Goal: Information Seeking & Learning: Learn about a topic

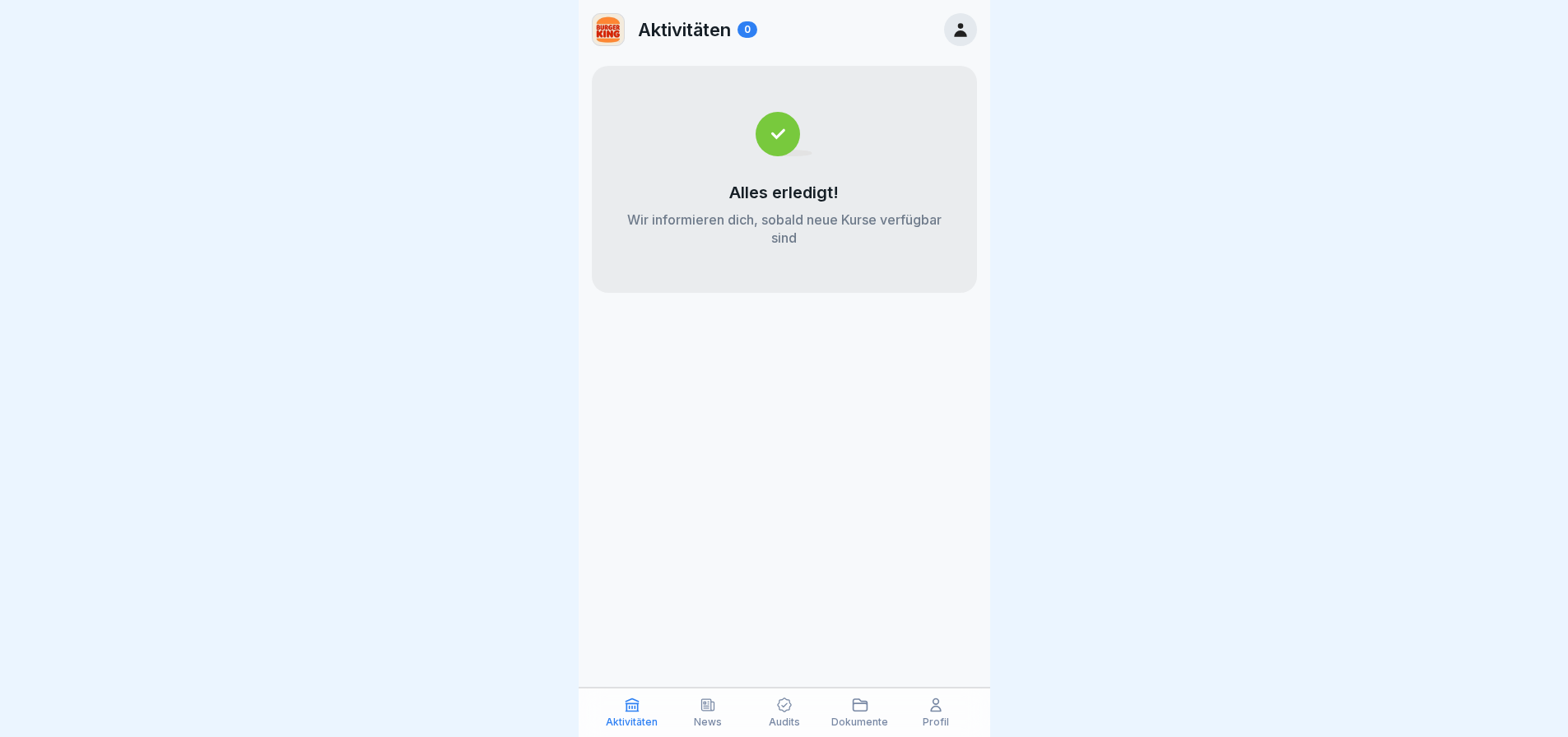
click at [922, 712] on div "Profil" at bounding box center [935, 712] width 68 height 31
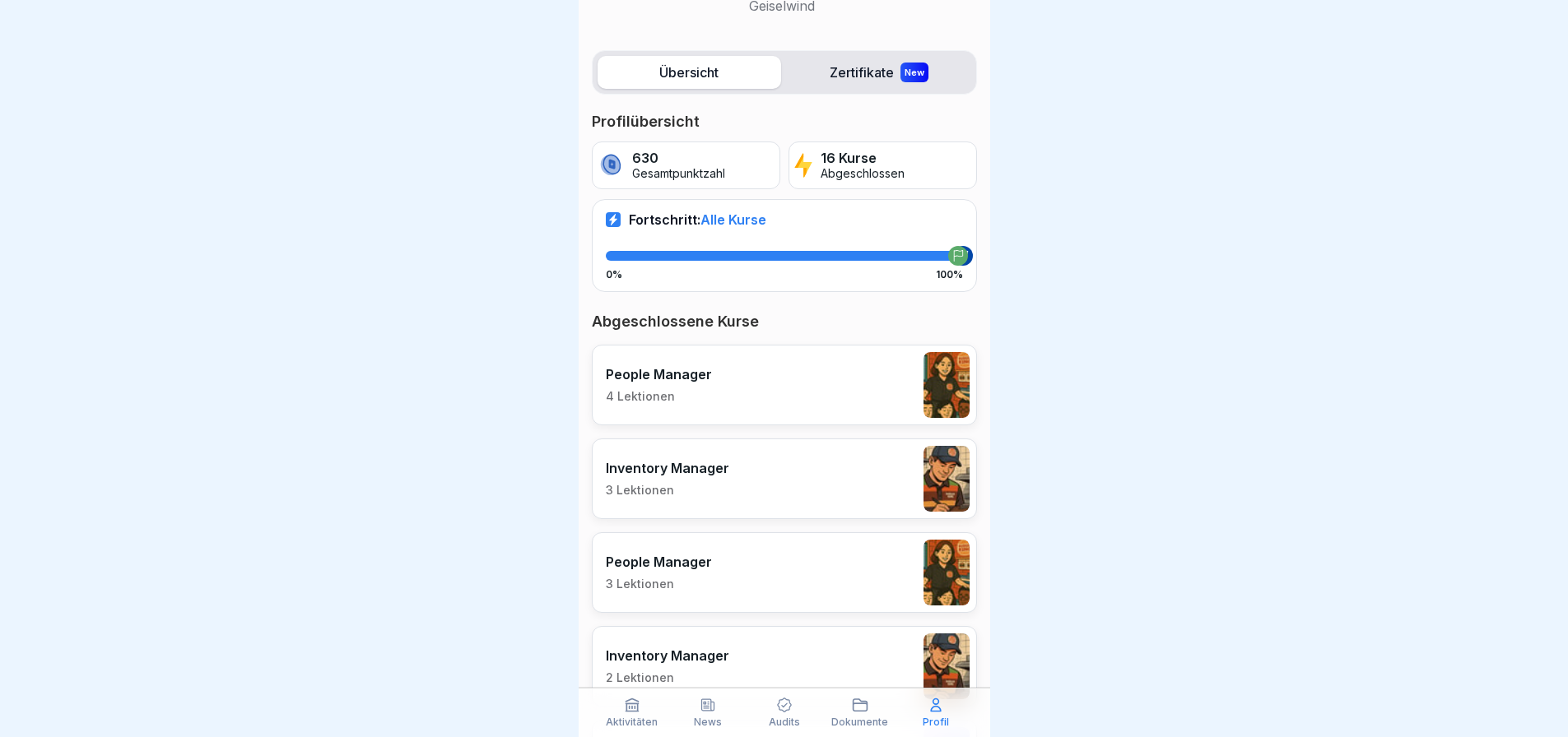
scroll to position [165, 0]
click at [705, 391] on p "4 Lektionen" at bounding box center [658, 395] width 106 height 15
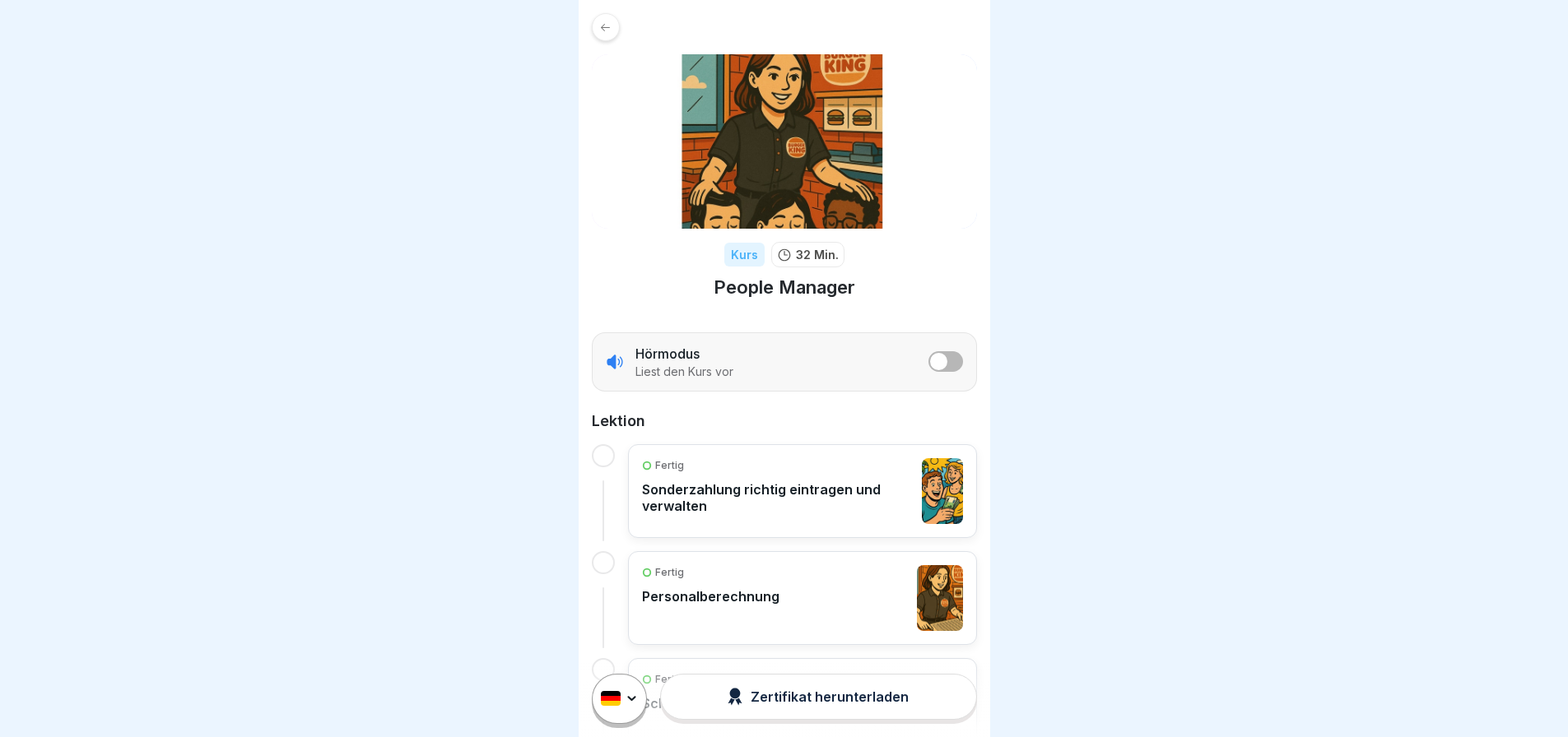
click at [936, 357] on button "listener mode" at bounding box center [945, 361] width 34 height 21
click at [694, 366] on p "Liest den Kurs vor" at bounding box center [684, 372] width 98 height 15
click at [685, 485] on p "Sonderzahlung richtig eintragen und verwalten" at bounding box center [777, 497] width 272 height 33
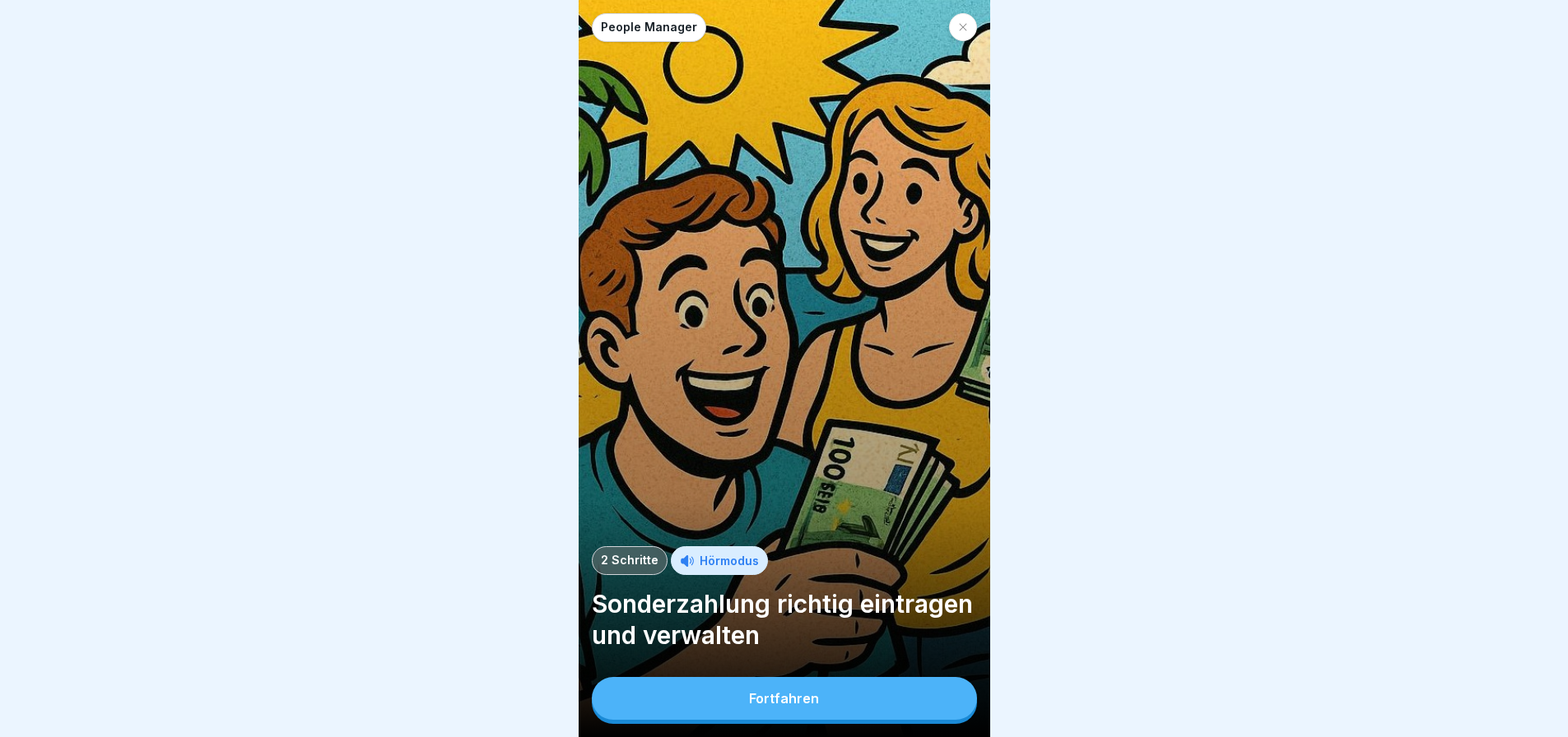
click at [777, 705] on div "Fortfahren" at bounding box center [784, 699] width 70 height 15
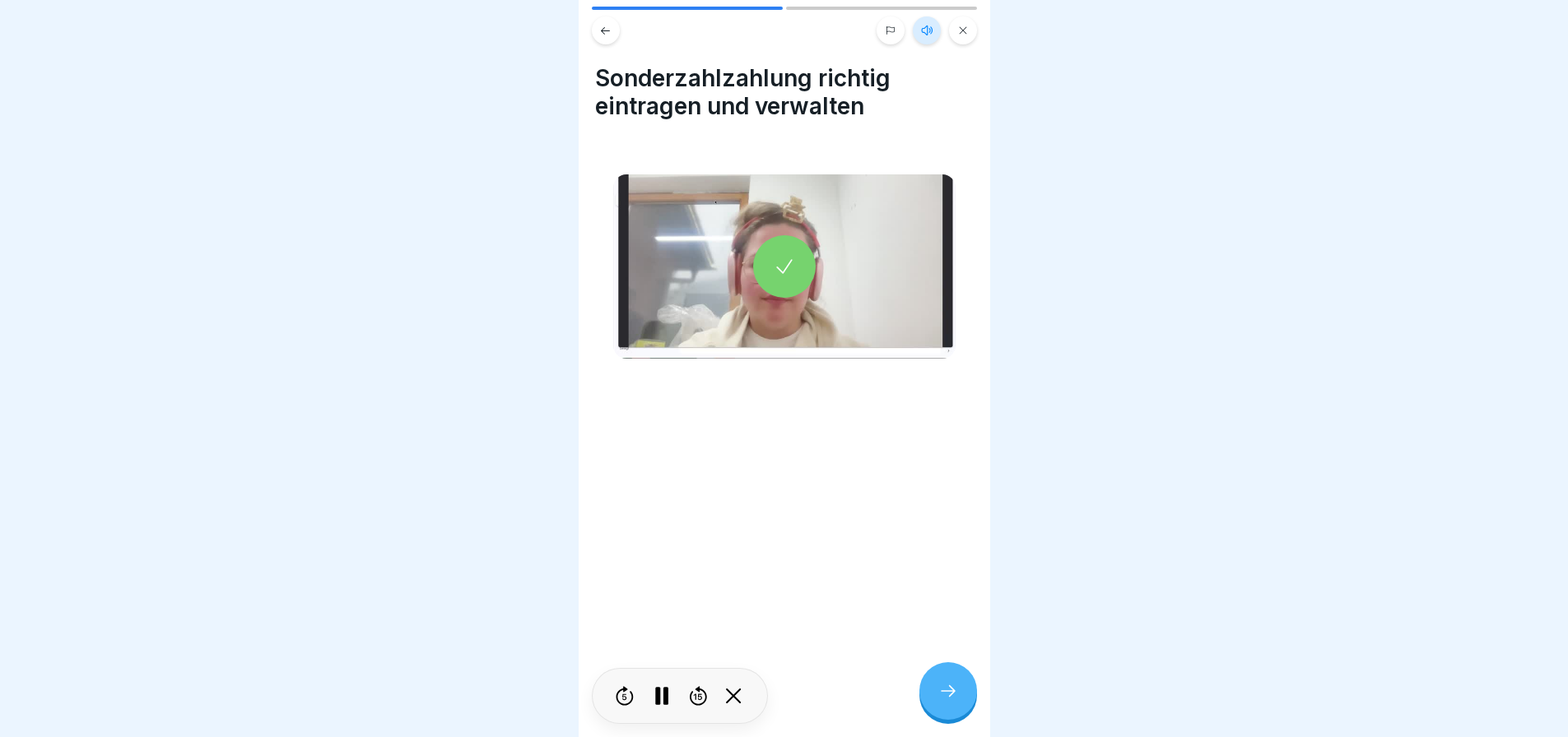
click at [956, 683] on div at bounding box center [948, 691] width 58 height 58
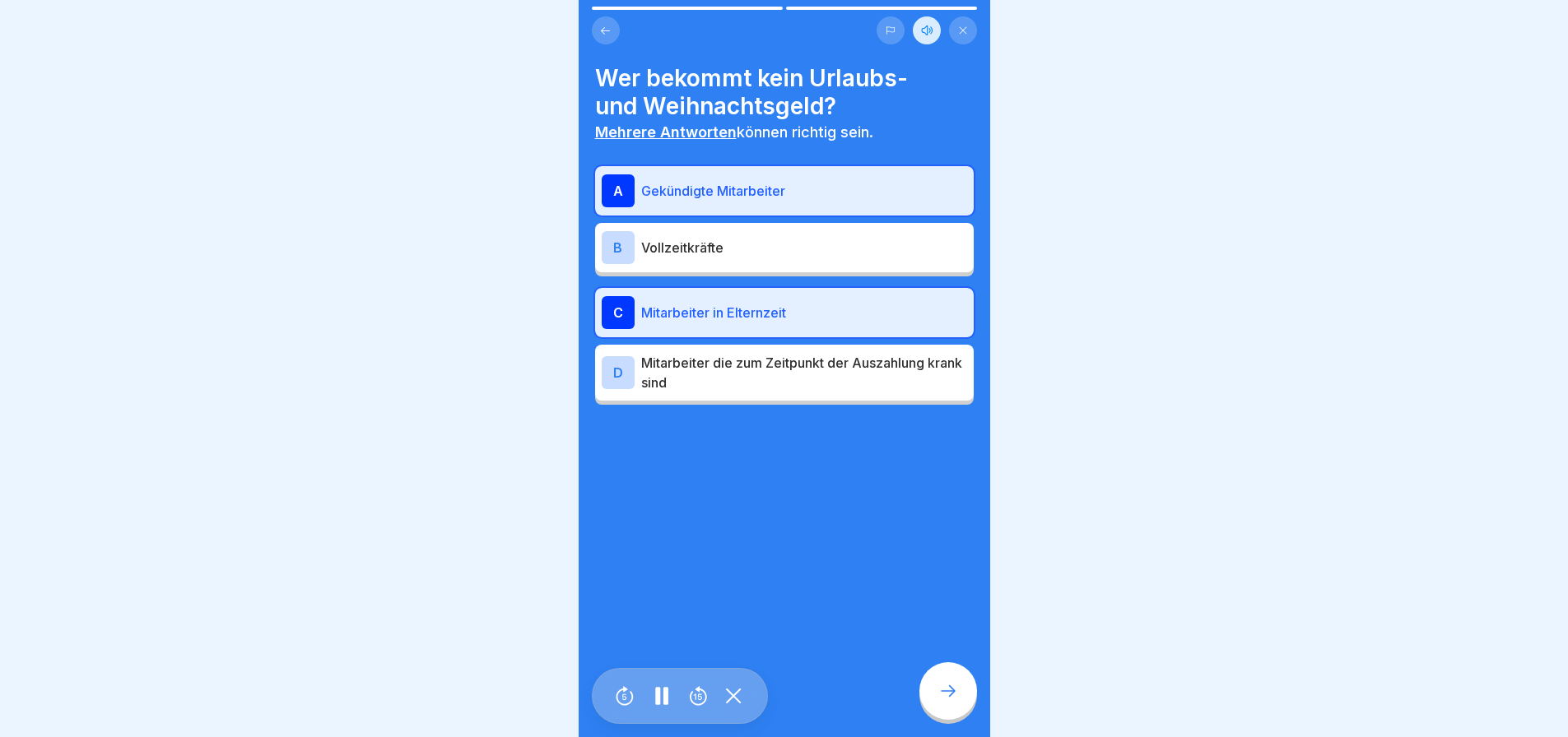
click at [611, 28] on icon at bounding box center [605, 31] width 13 height 13
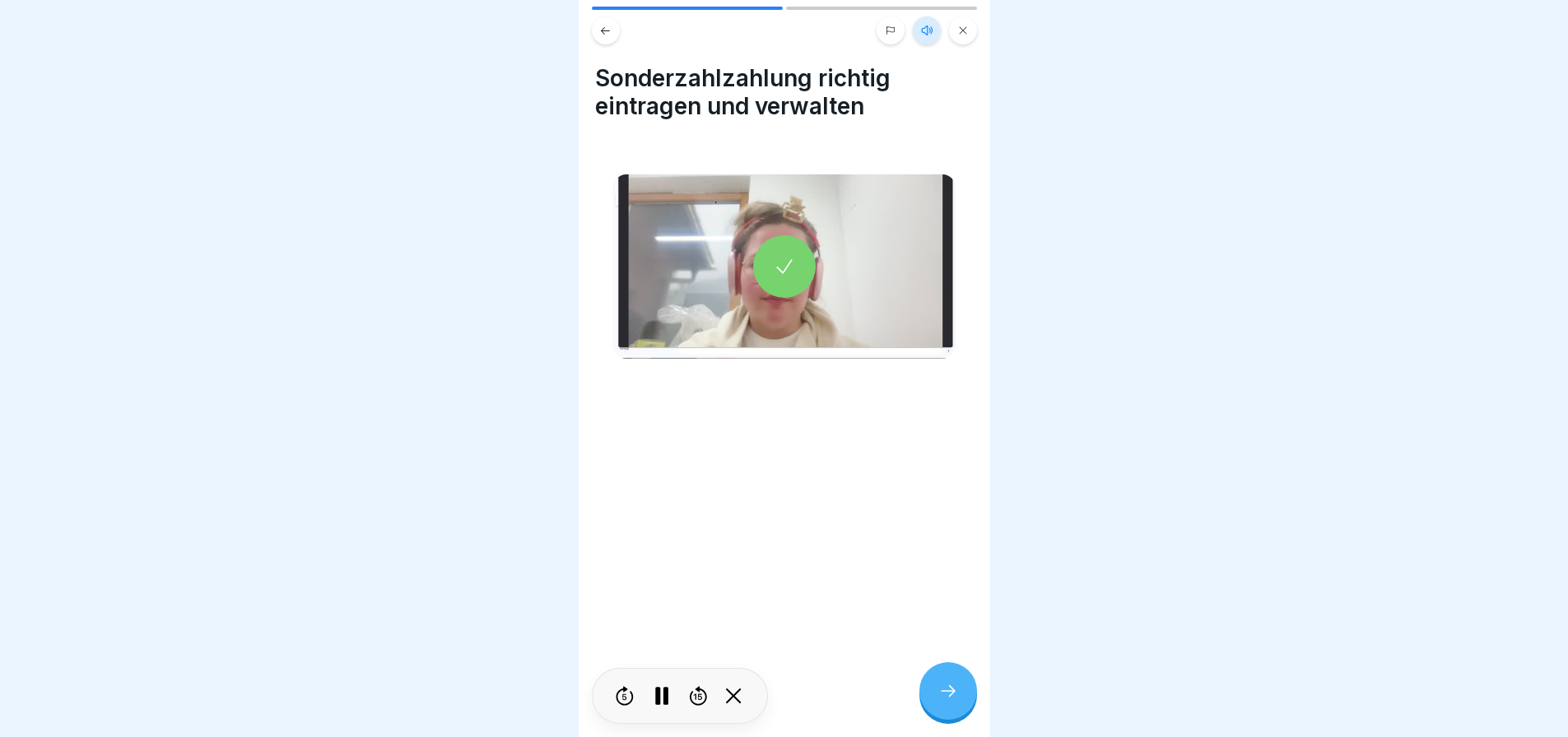
click at [765, 272] on div at bounding box center [784, 266] width 63 height 63
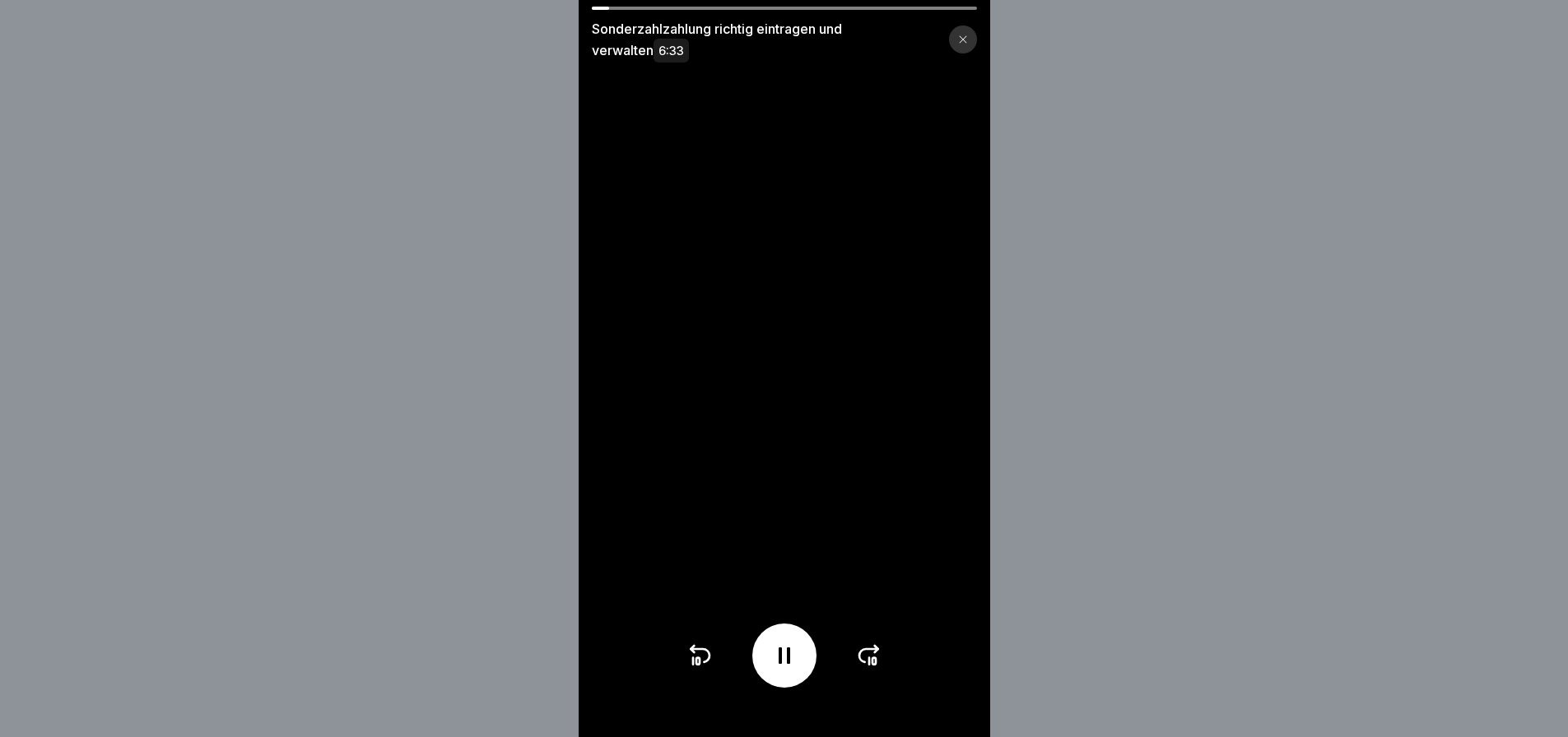
click at [726, 668] on div at bounding box center [784, 655] width 196 height 64
click at [710, 663] on icon at bounding box center [699, 656] width 19 height 13
click at [704, 667] on icon at bounding box center [699, 655] width 26 height 26
click at [707, 669] on icon at bounding box center [699, 655] width 26 height 26
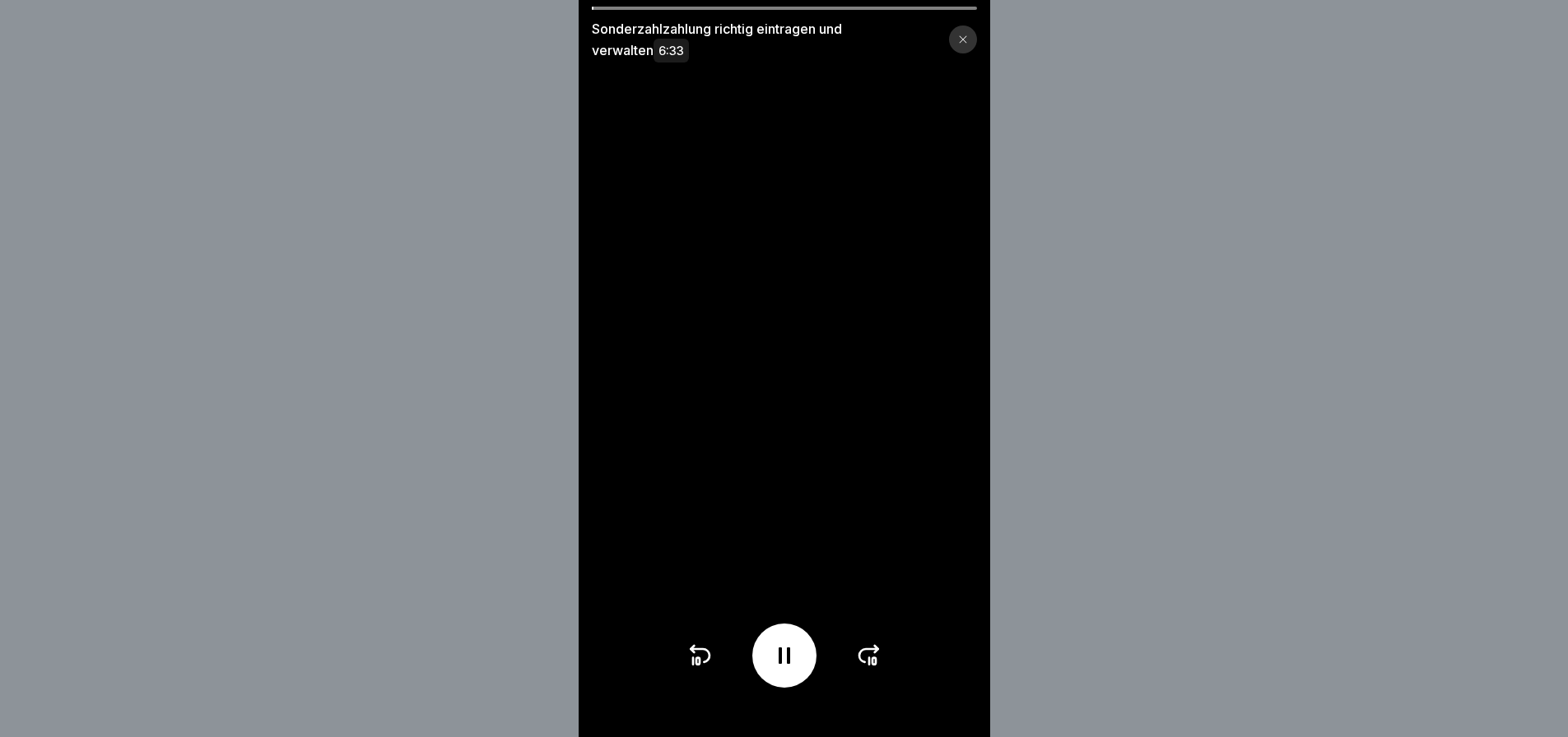
click at [787, 664] on icon at bounding box center [784, 656] width 12 height 17
click at [787, 665] on icon at bounding box center [784, 656] width 17 height 18
click at [787, 664] on icon at bounding box center [784, 656] width 12 height 17
click at [787, 665] on icon at bounding box center [784, 656] width 17 height 18
click at [875, 665] on icon at bounding box center [874, 662] width 3 height 7
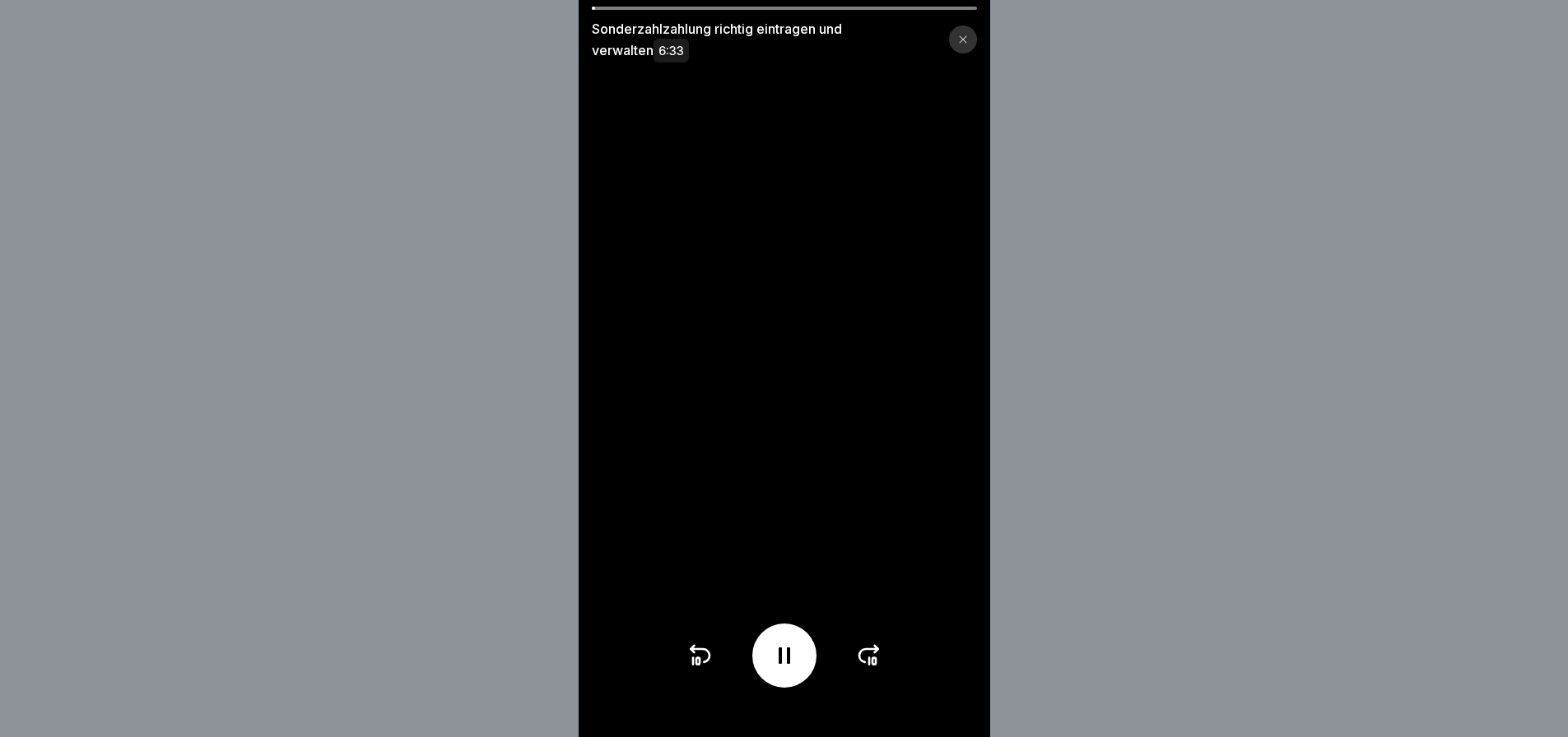
click at [875, 665] on icon at bounding box center [874, 662] width 3 height 7
click at [776, 364] on video at bounding box center [784, 368] width 412 height 737
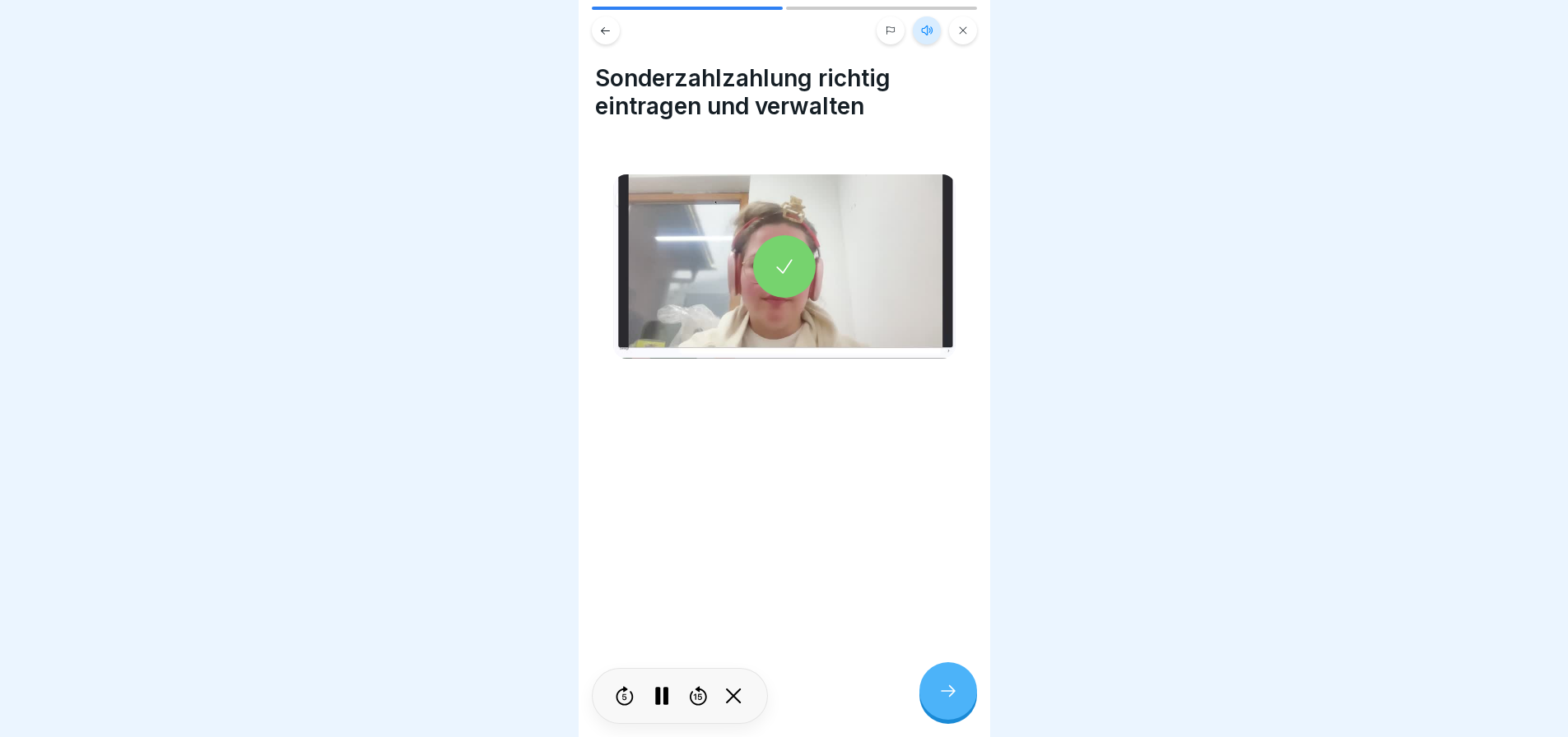
click at [945, 701] on icon at bounding box center [948, 691] width 20 height 20
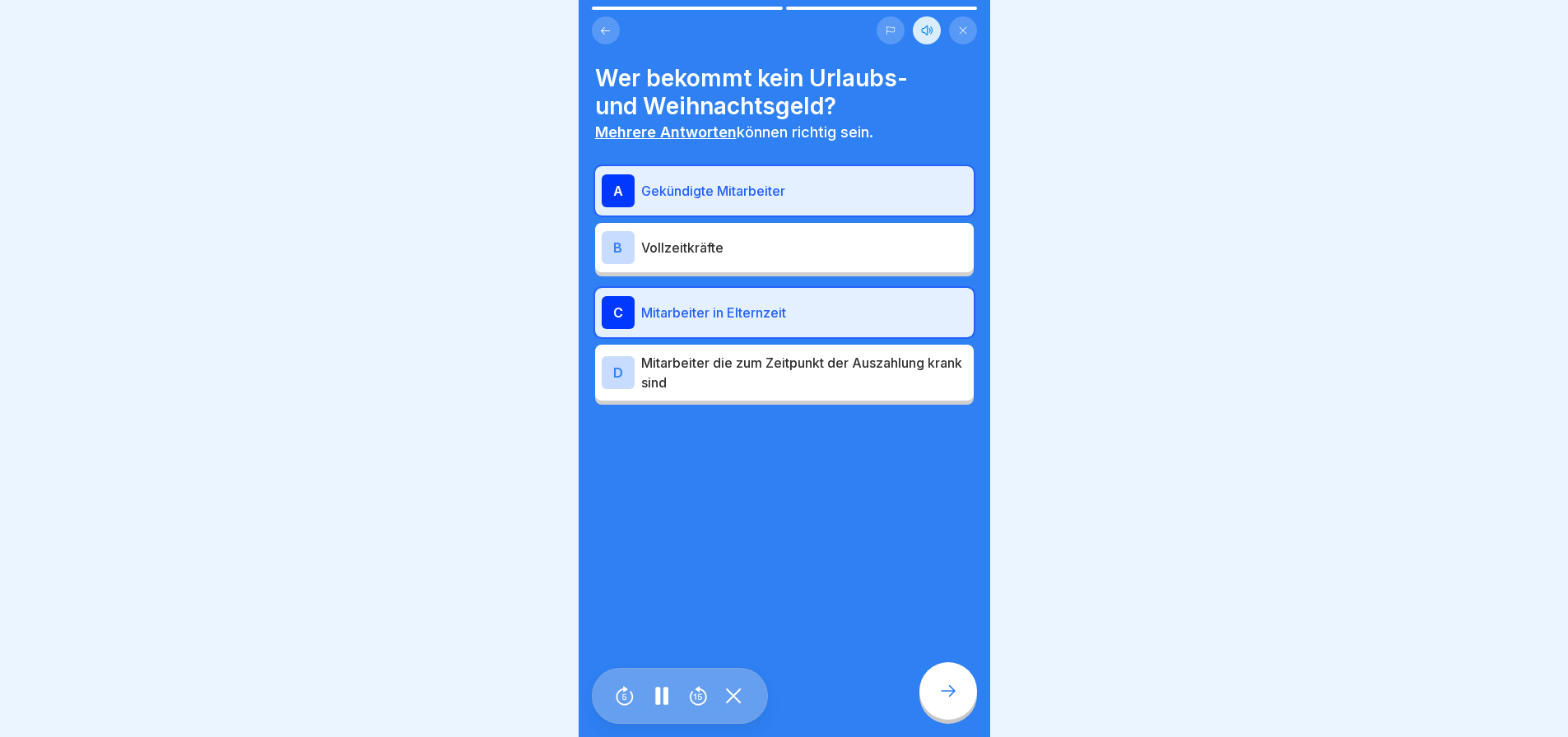
click at [943, 701] on icon at bounding box center [948, 691] width 20 height 20
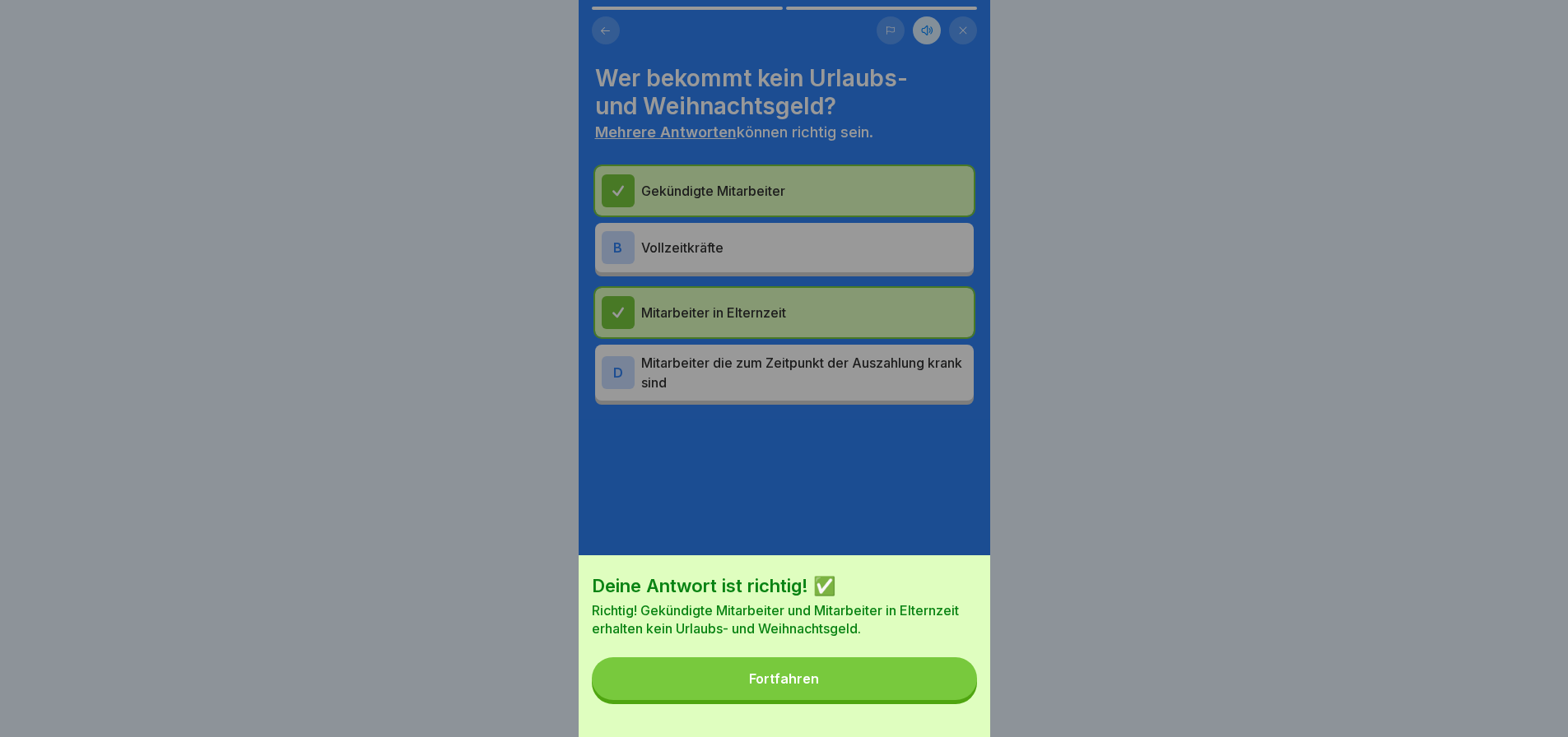
click at [943, 700] on button "Fortfahren" at bounding box center [784, 678] width 385 height 43
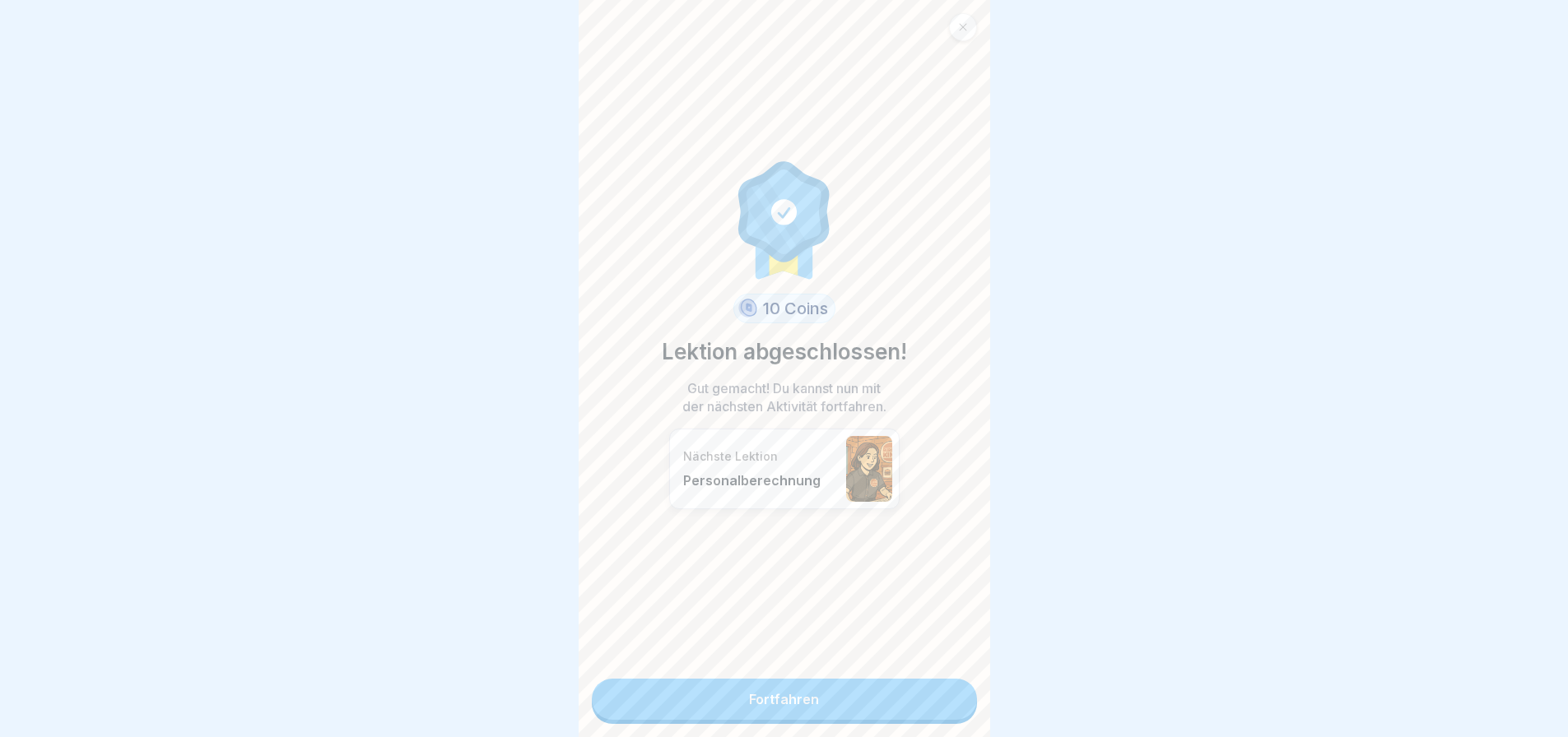
click at [942, 700] on link "Fortfahren" at bounding box center [784, 699] width 385 height 41
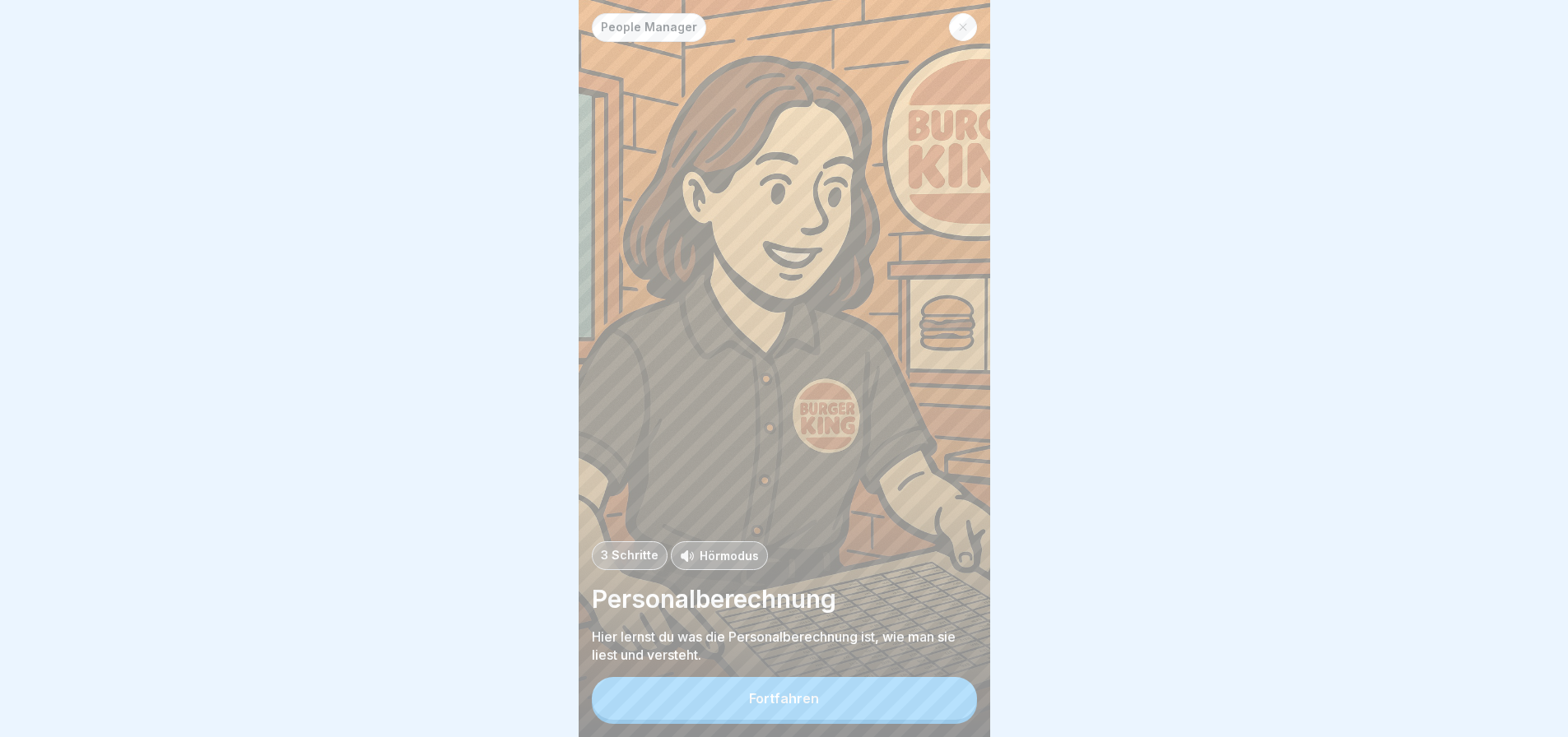
click at [941, 698] on button "Fortfahren" at bounding box center [784, 698] width 385 height 43
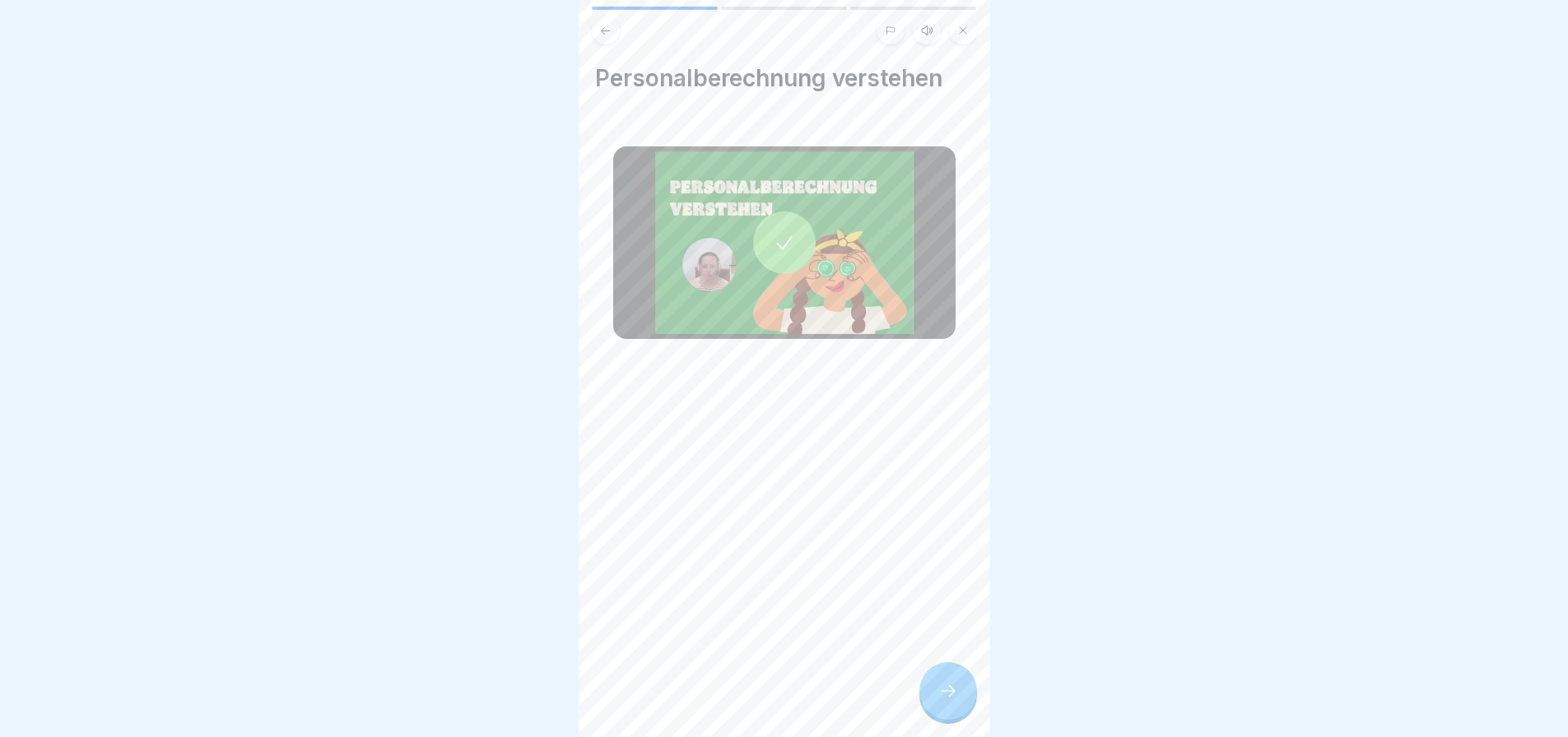
click at [780, 198] on div at bounding box center [784, 243] width 342 height 192
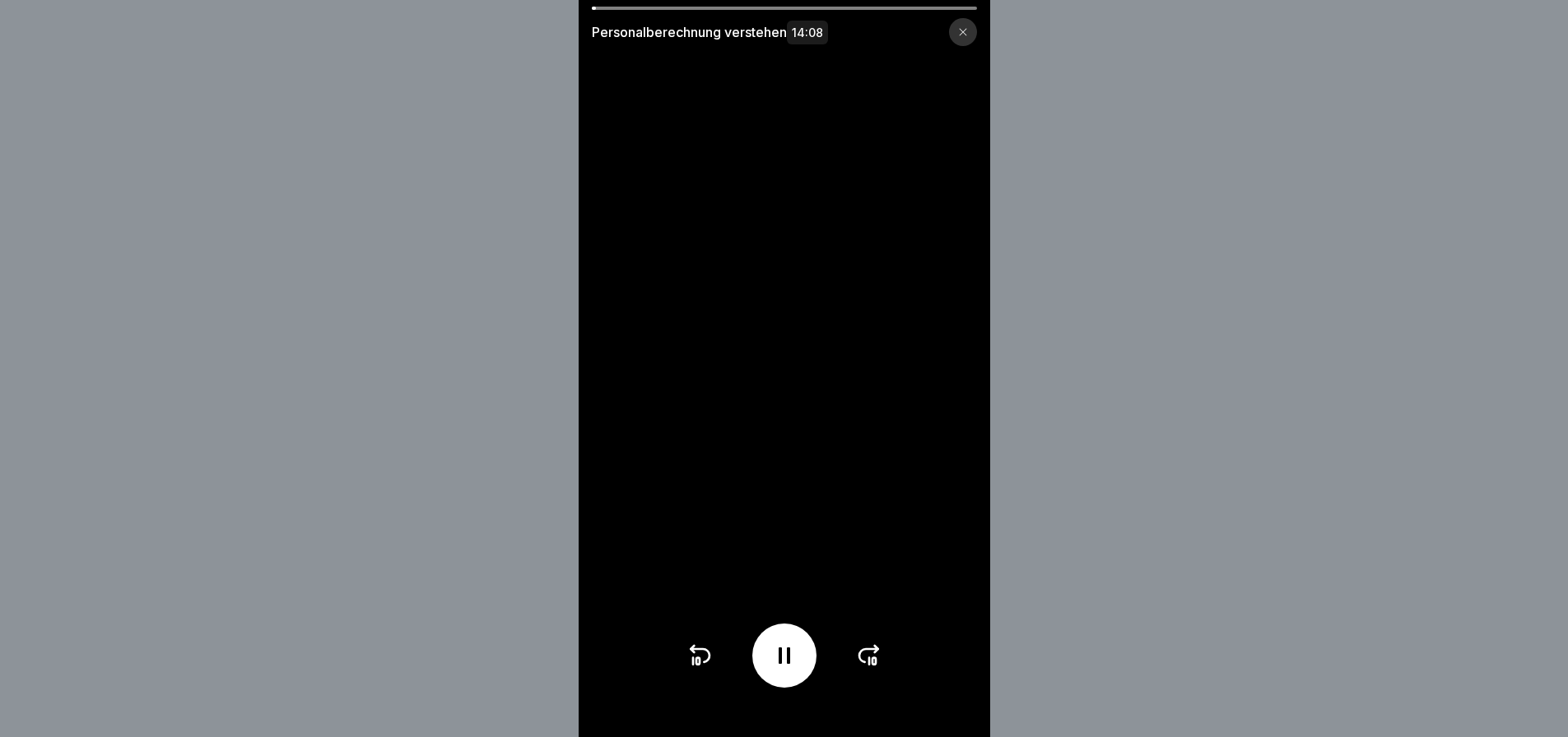
click at [787, 664] on icon at bounding box center [784, 656] width 12 height 17
click at [758, 654] on div at bounding box center [784, 655] width 196 height 64
click at [771, 657] on div at bounding box center [784, 655] width 64 height 64
click at [807, 637] on div at bounding box center [784, 655] width 196 height 64
click at [807, 645] on div at bounding box center [784, 655] width 64 height 64
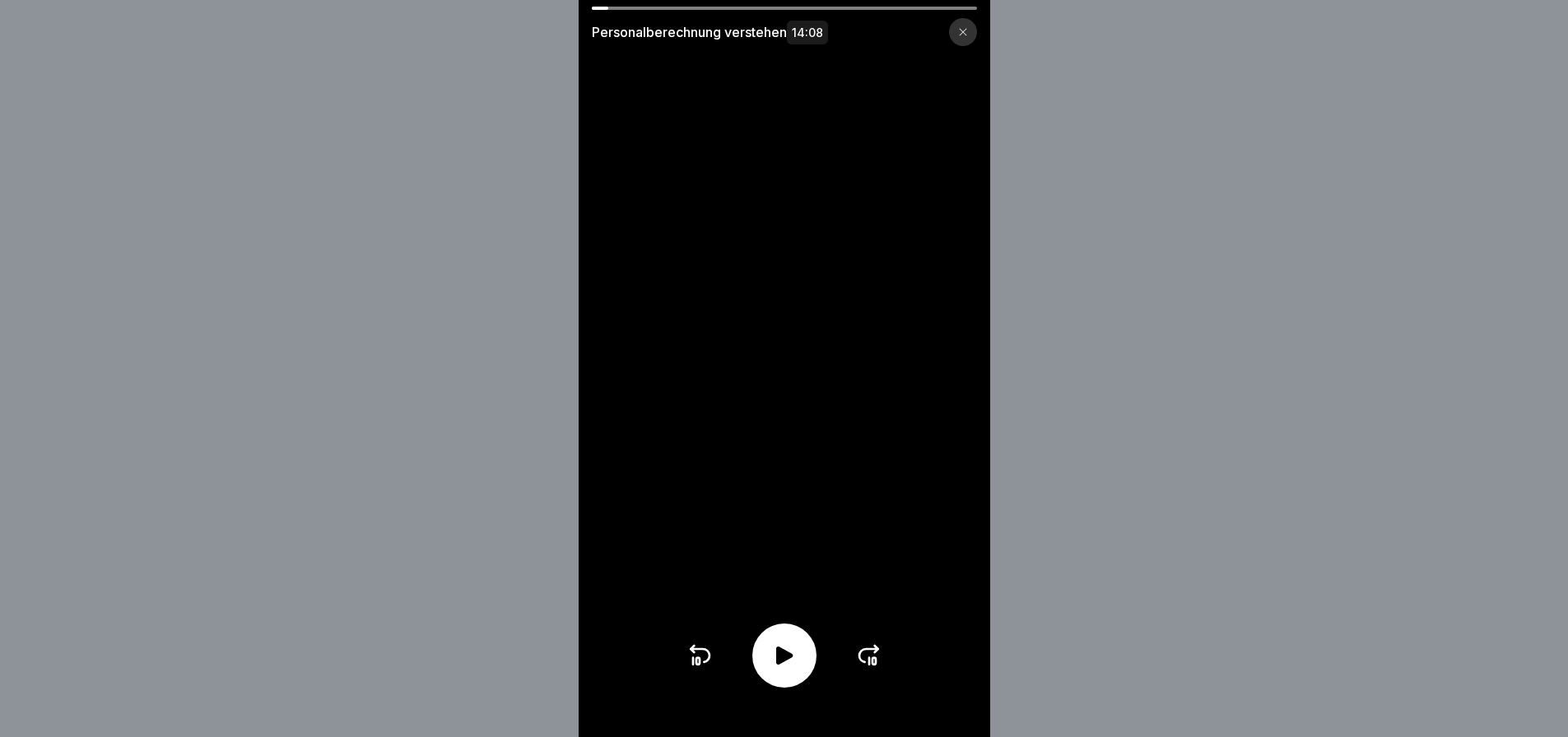
click at [807, 651] on div at bounding box center [784, 655] width 64 height 64
click at [774, 660] on div at bounding box center [784, 655] width 64 height 64
click at [807, 668] on div at bounding box center [784, 655] width 64 height 64
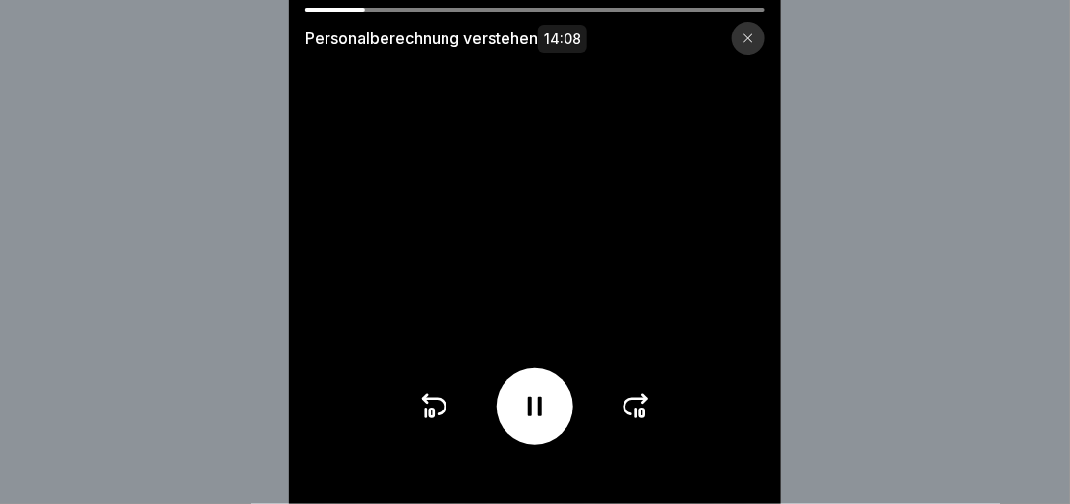
drag, startPoint x: 928, startPoint y: 222, endPoint x: 922, endPoint y: 162, distance: 60.4
click at [922, 162] on div "Personalberechnung verstehen 14:08" at bounding box center [535, 252] width 1070 height 504
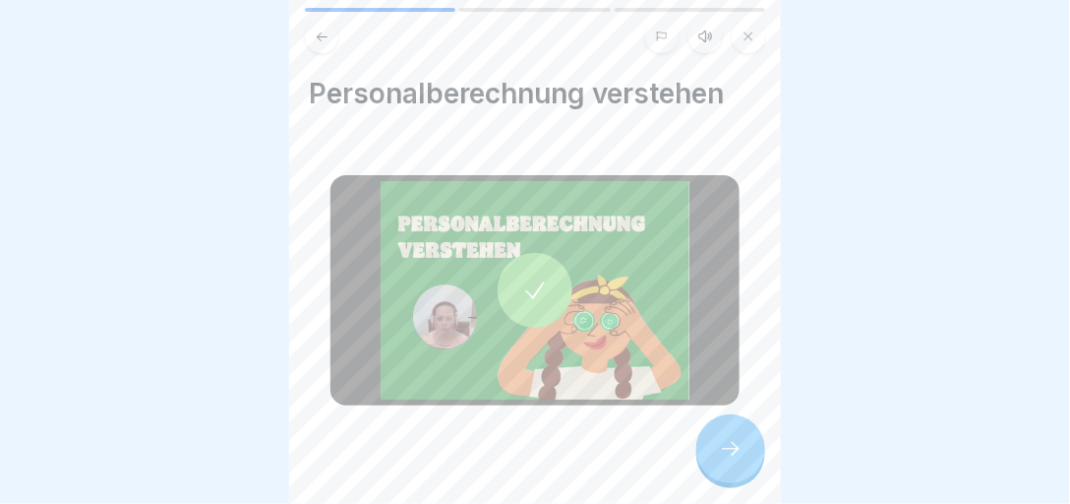
click at [542, 306] on div at bounding box center [535, 290] width 75 height 75
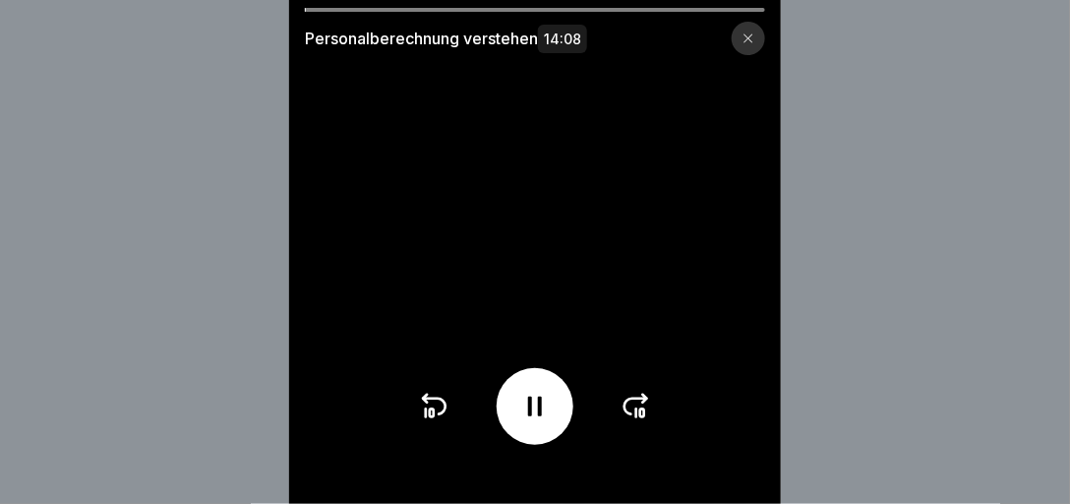
click at [639, 415] on icon at bounding box center [636, 405] width 31 height 31
click at [639, 413] on icon at bounding box center [636, 405] width 31 height 31
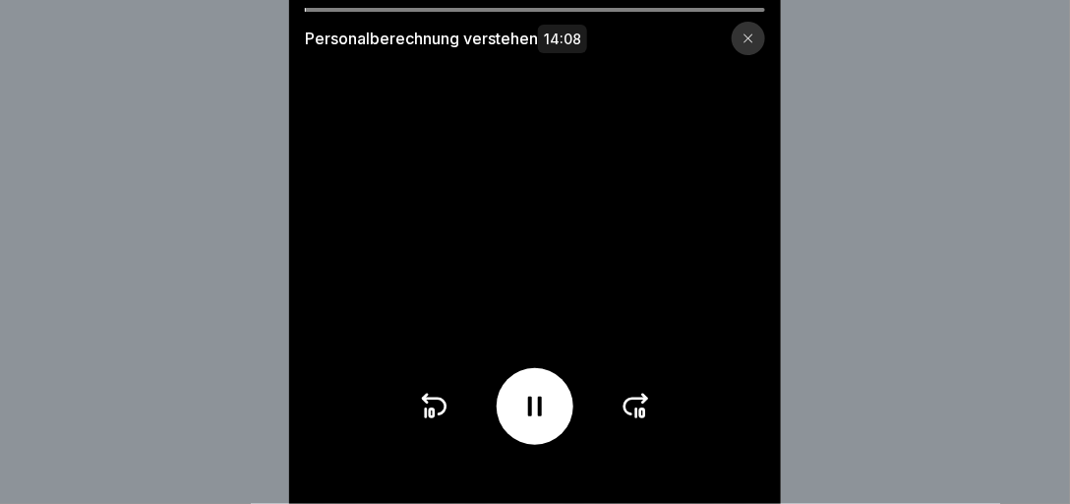
click at [638, 411] on icon at bounding box center [636, 405] width 31 height 31
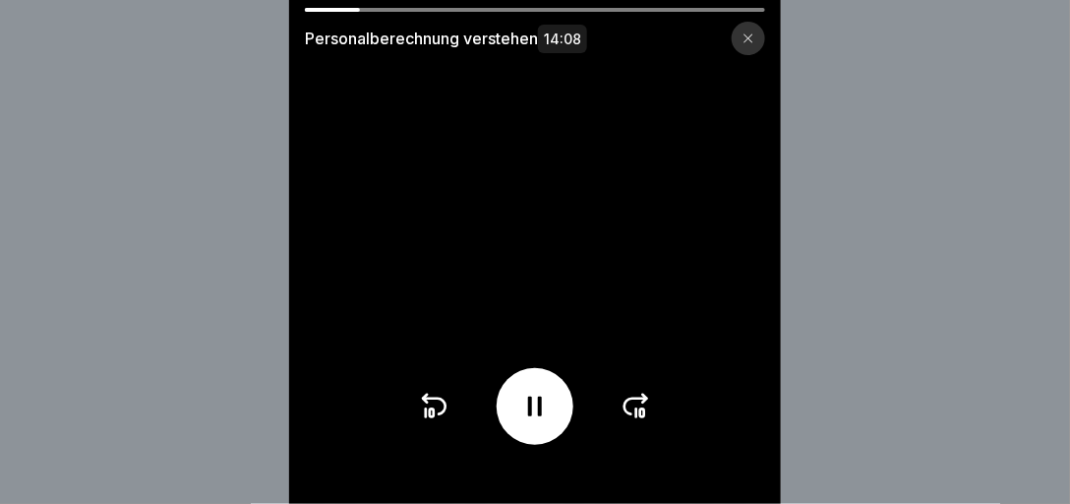
click at [638, 411] on icon at bounding box center [636, 405] width 31 height 31
click at [434, 416] on icon at bounding box center [432, 413] width 4 height 8
click at [426, 417] on icon at bounding box center [426, 413] width 0 height 8
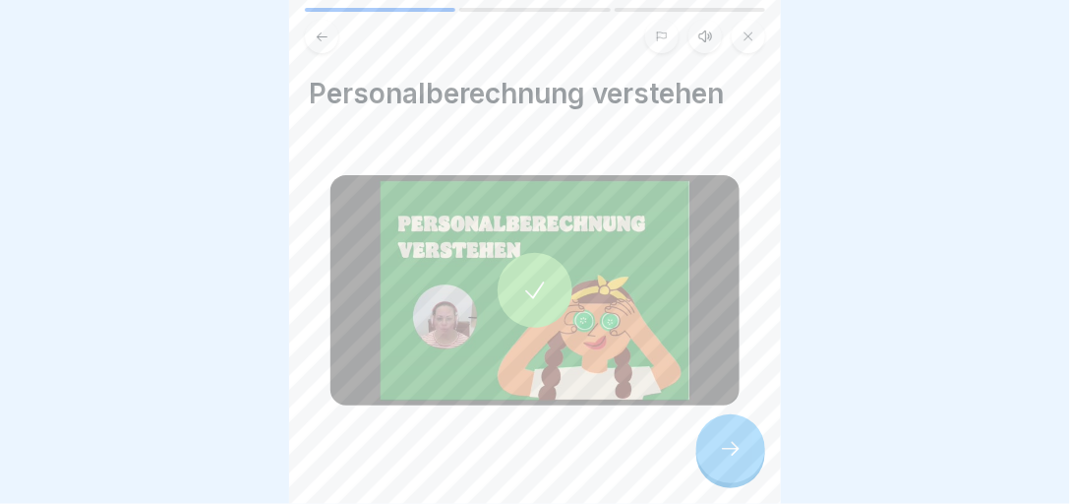
click at [742, 469] on div at bounding box center [730, 448] width 69 height 69
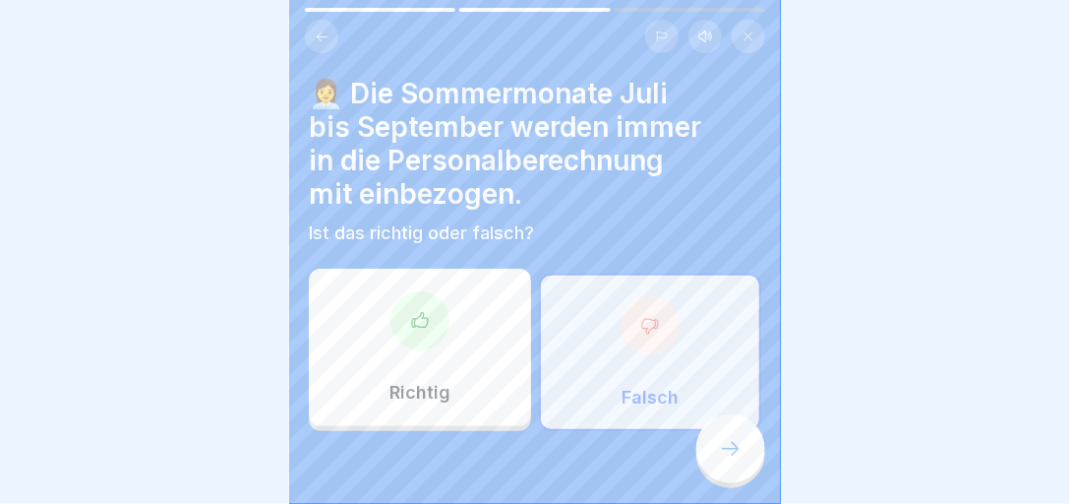
click at [733, 460] on icon at bounding box center [731, 449] width 24 height 24
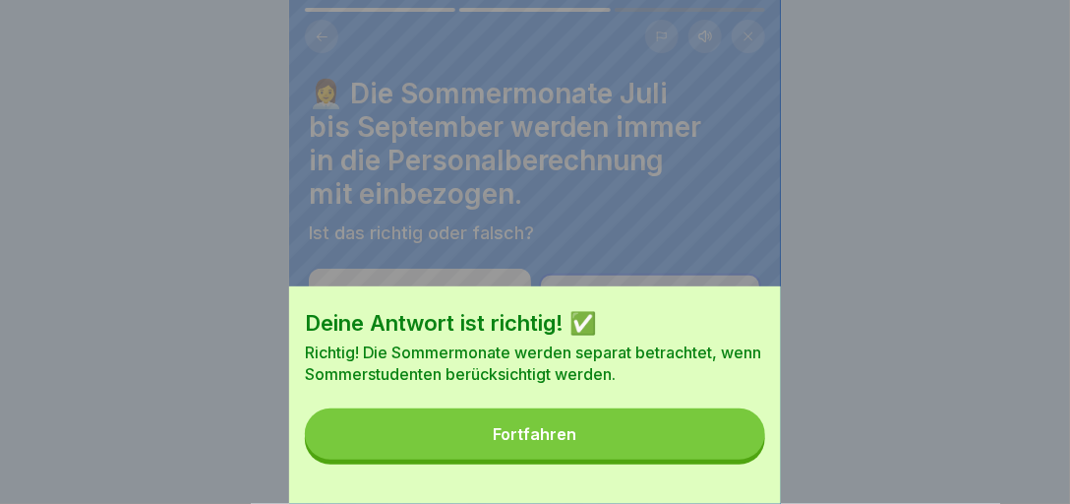
click at [733, 468] on div "Deine Antwort ist richtig! ✅ Richtig! Die Sommermonate werden separat betrachte…" at bounding box center [535, 394] width 492 height 217
click at [718, 443] on button "Fortfahren" at bounding box center [535, 433] width 460 height 51
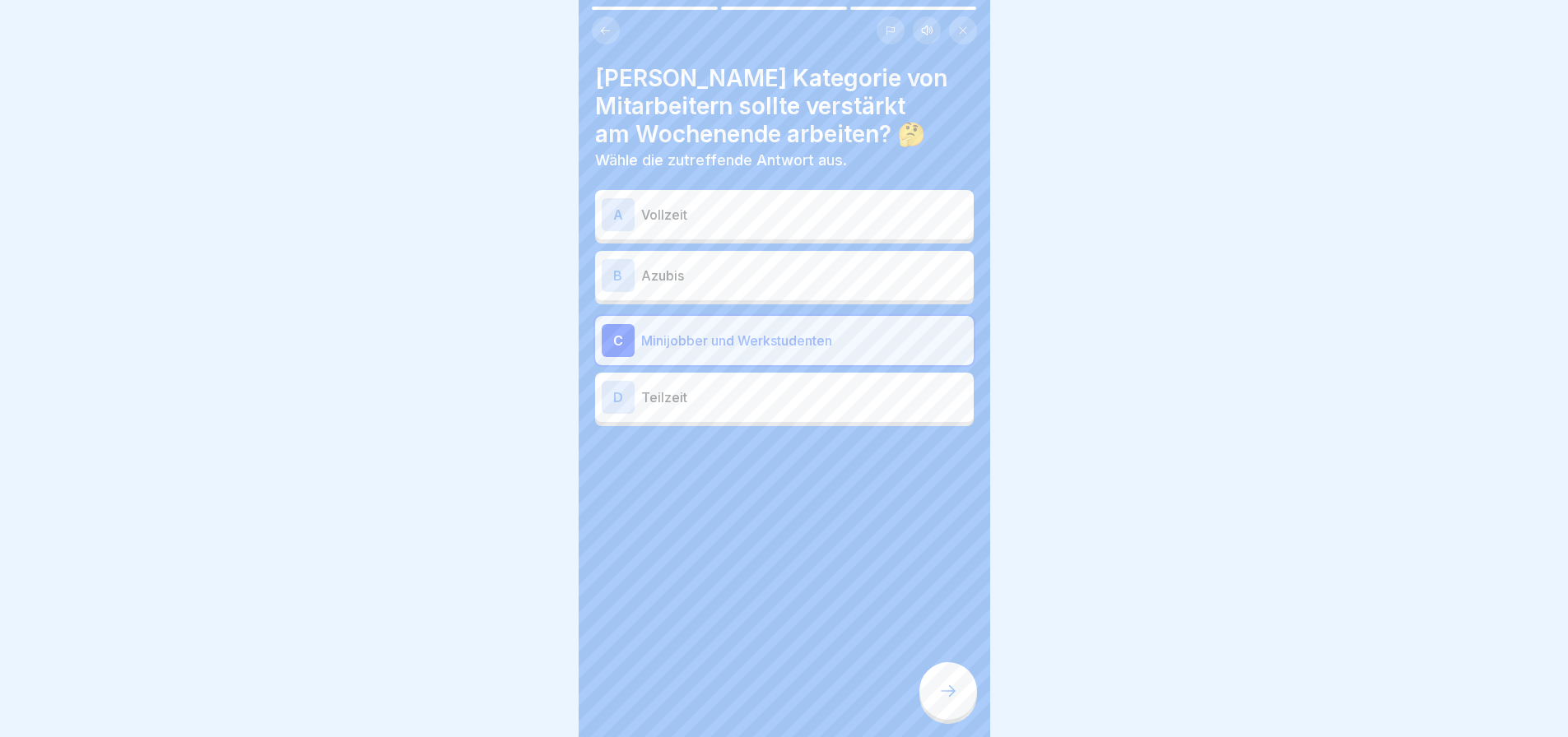
click at [932, 703] on div at bounding box center [948, 691] width 58 height 58
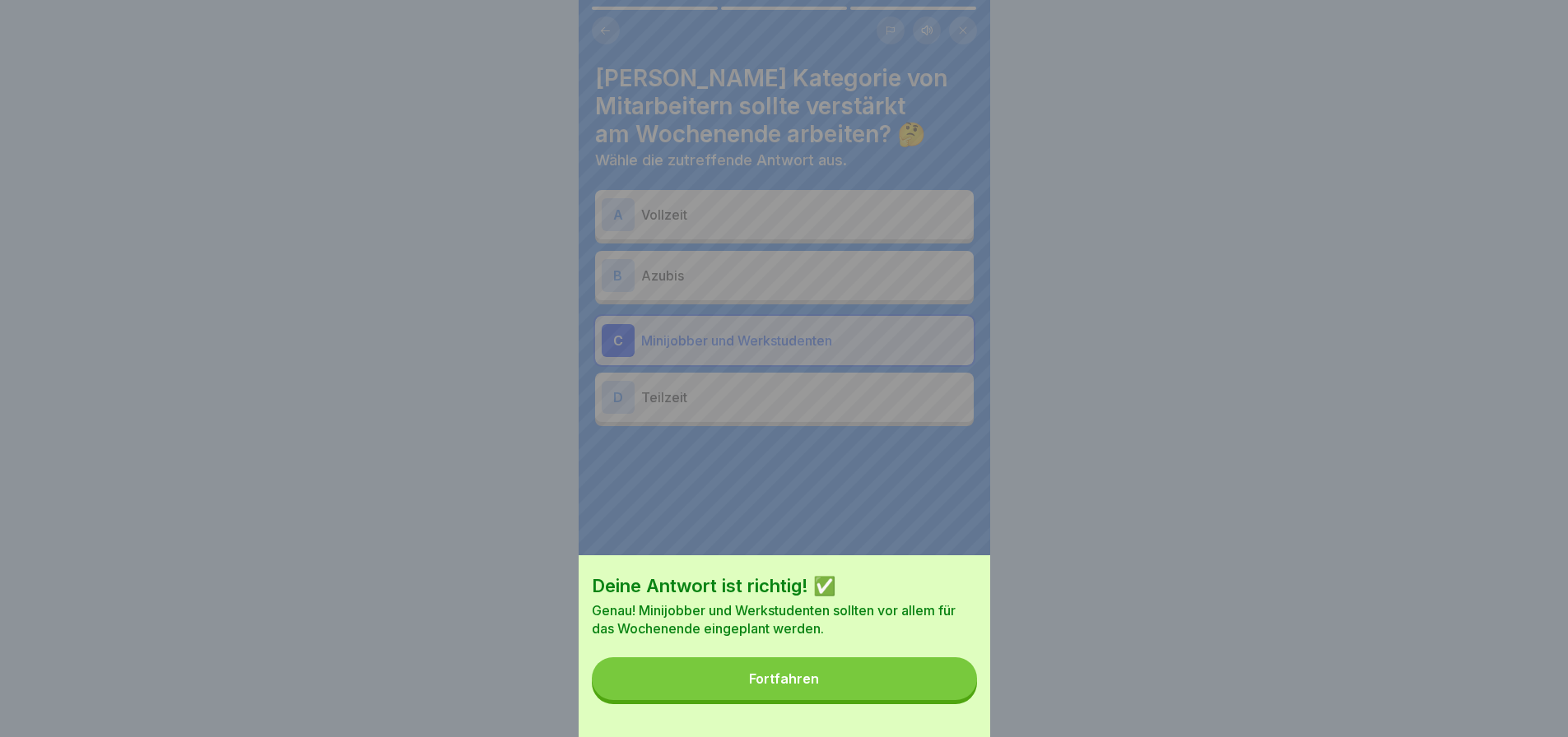
click at [932, 700] on button "Fortfahren" at bounding box center [784, 678] width 385 height 43
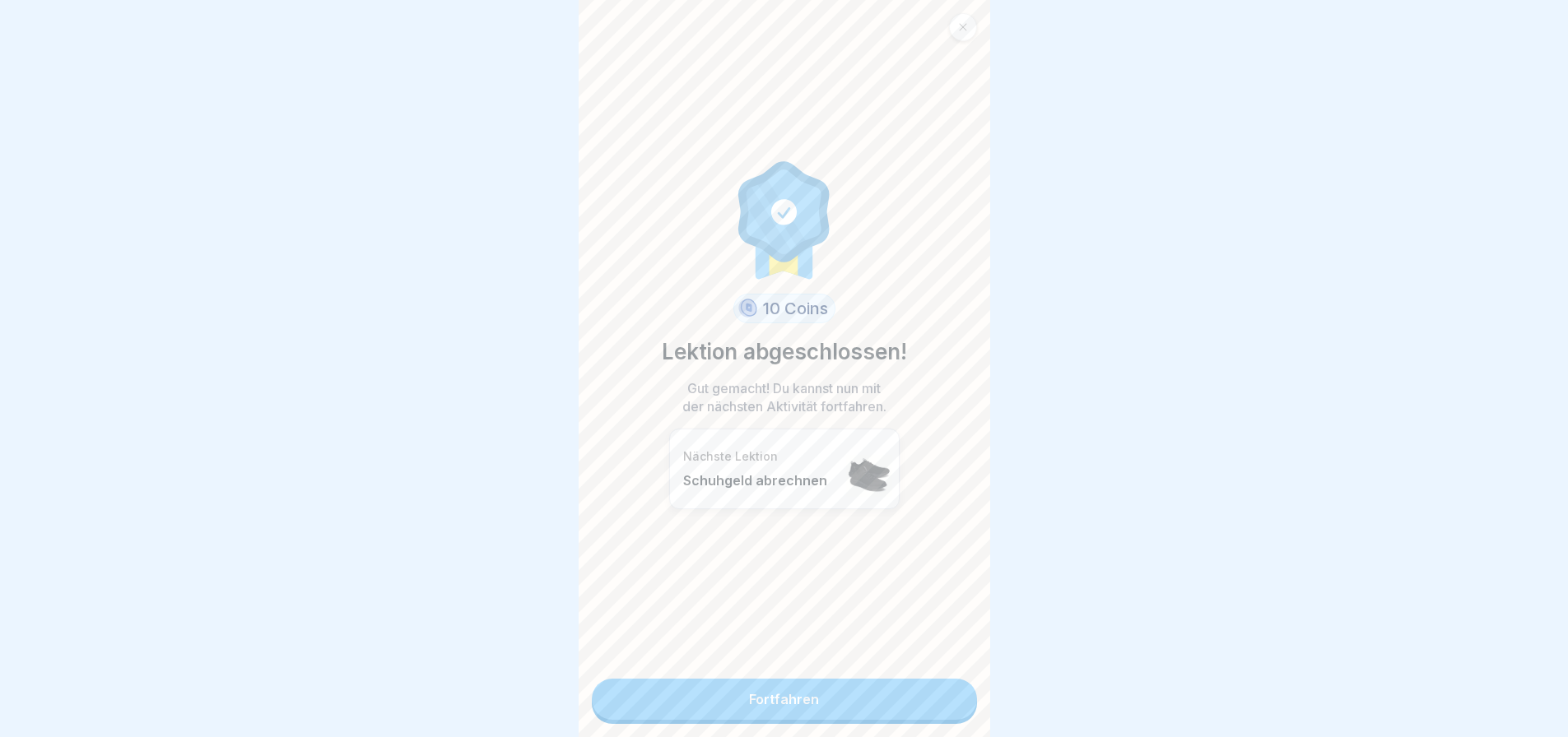
click at [930, 699] on link "Fortfahren" at bounding box center [784, 699] width 385 height 41
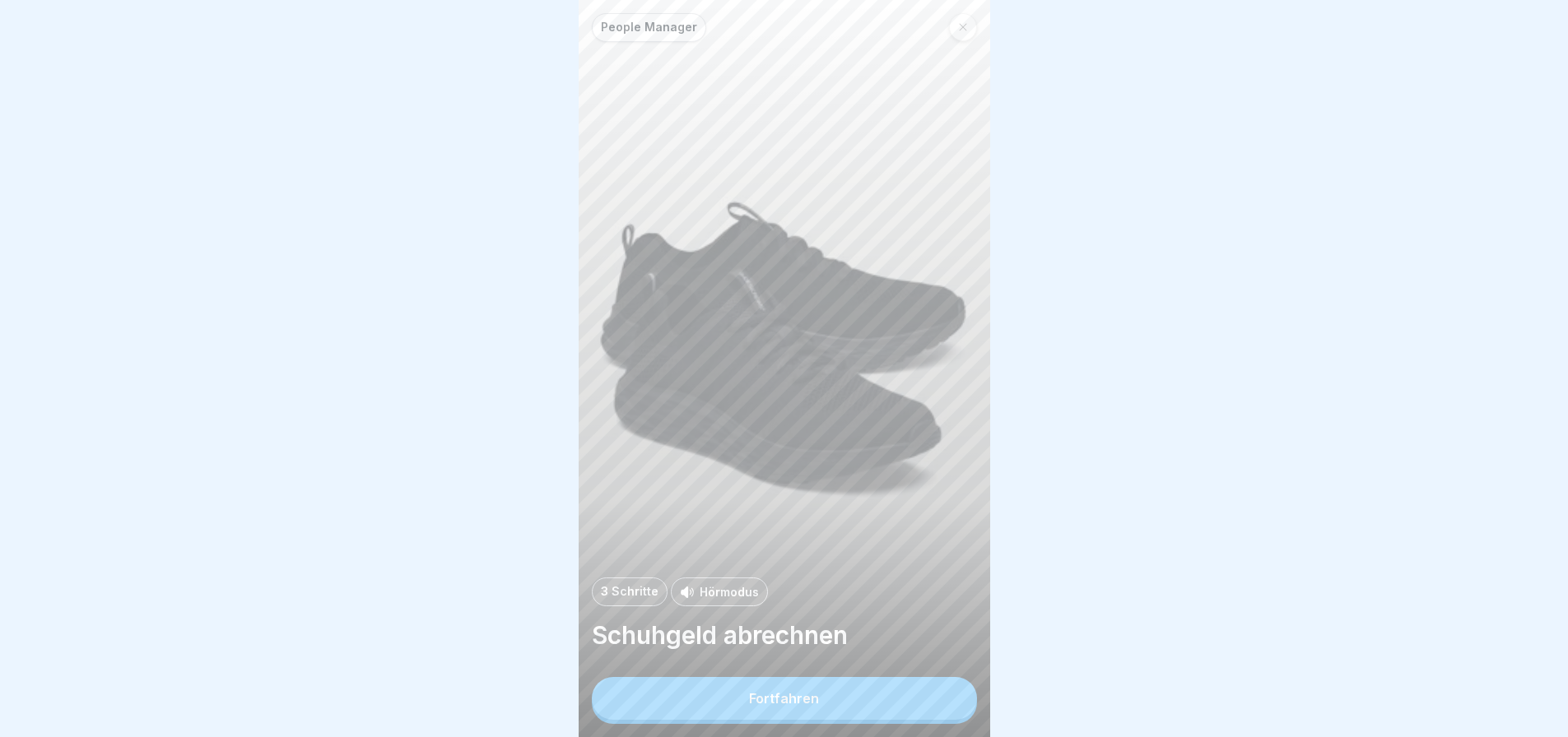
click at [966, 19] on div at bounding box center [962, 27] width 28 height 28
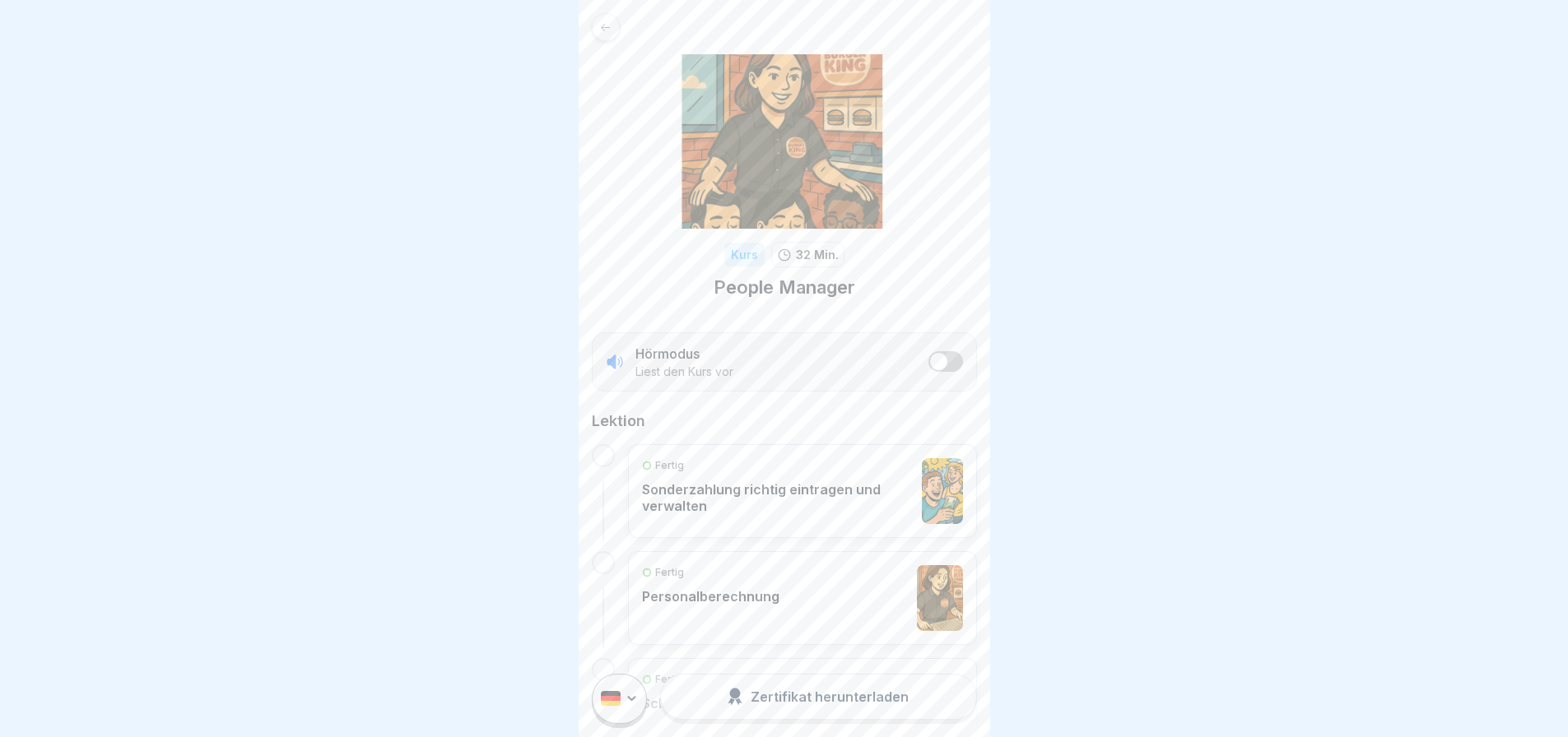
click at [597, 23] on div at bounding box center [605, 27] width 28 height 28
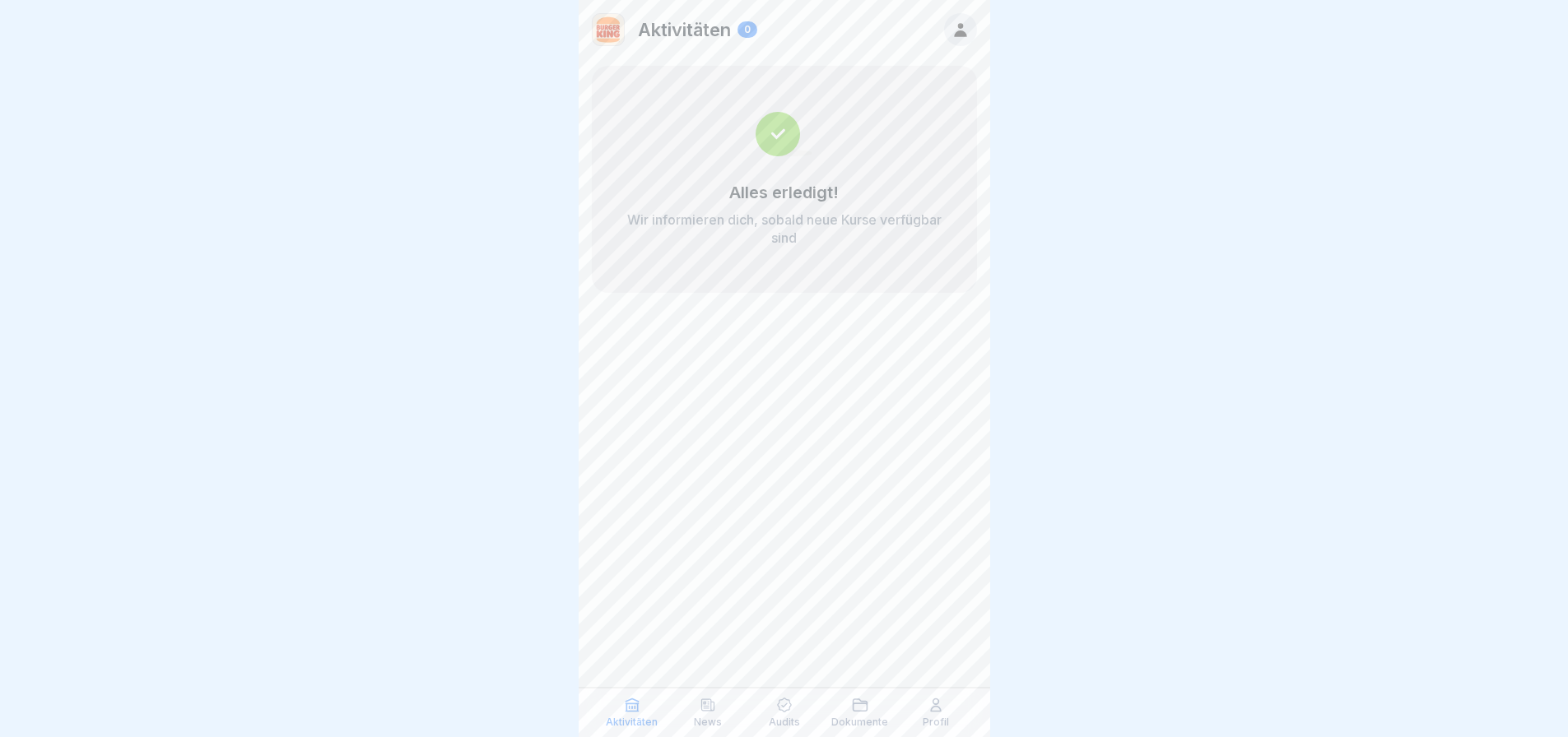
click at [633, 701] on icon at bounding box center [632, 705] width 17 height 17
